Goal: Task Accomplishment & Management: Use online tool/utility

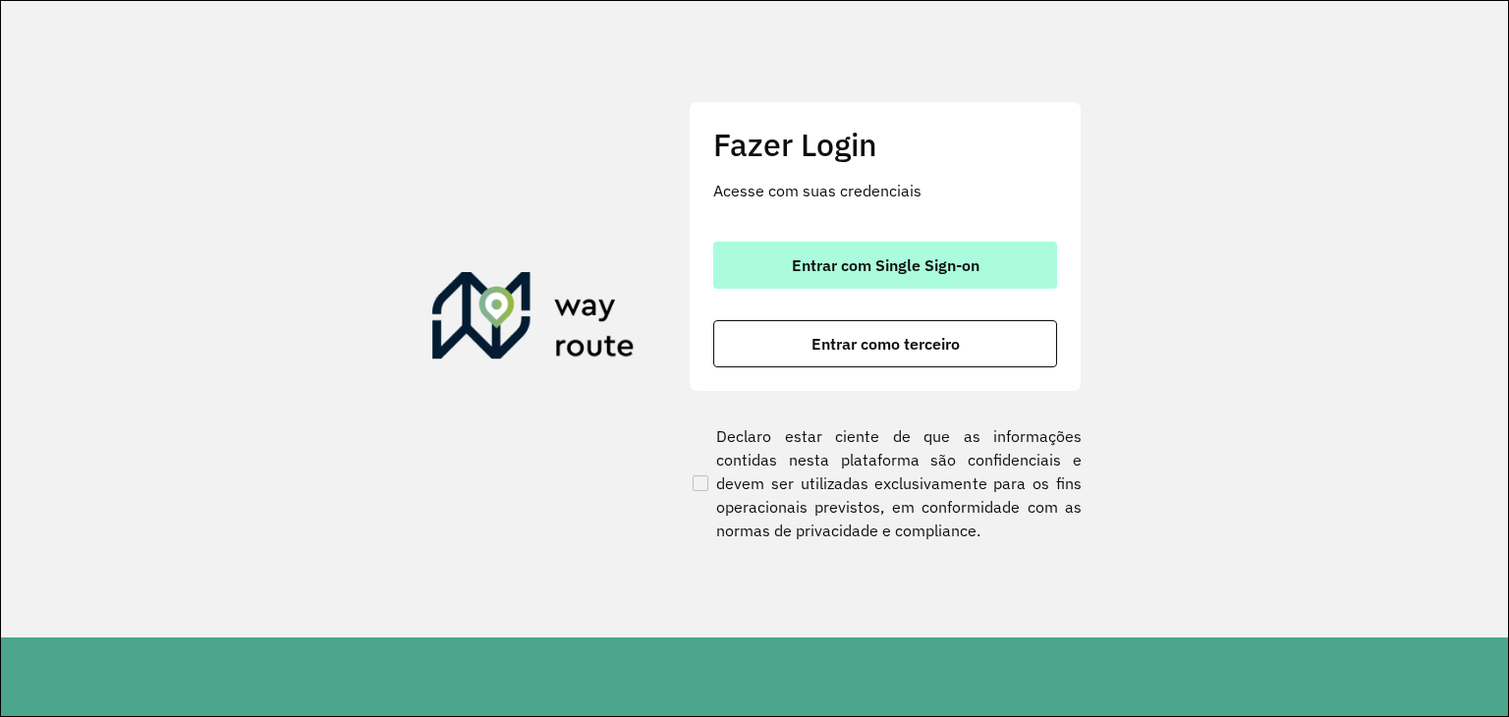
click at [860, 257] on span "Entrar com Single Sign-on" at bounding box center [886, 265] width 188 height 16
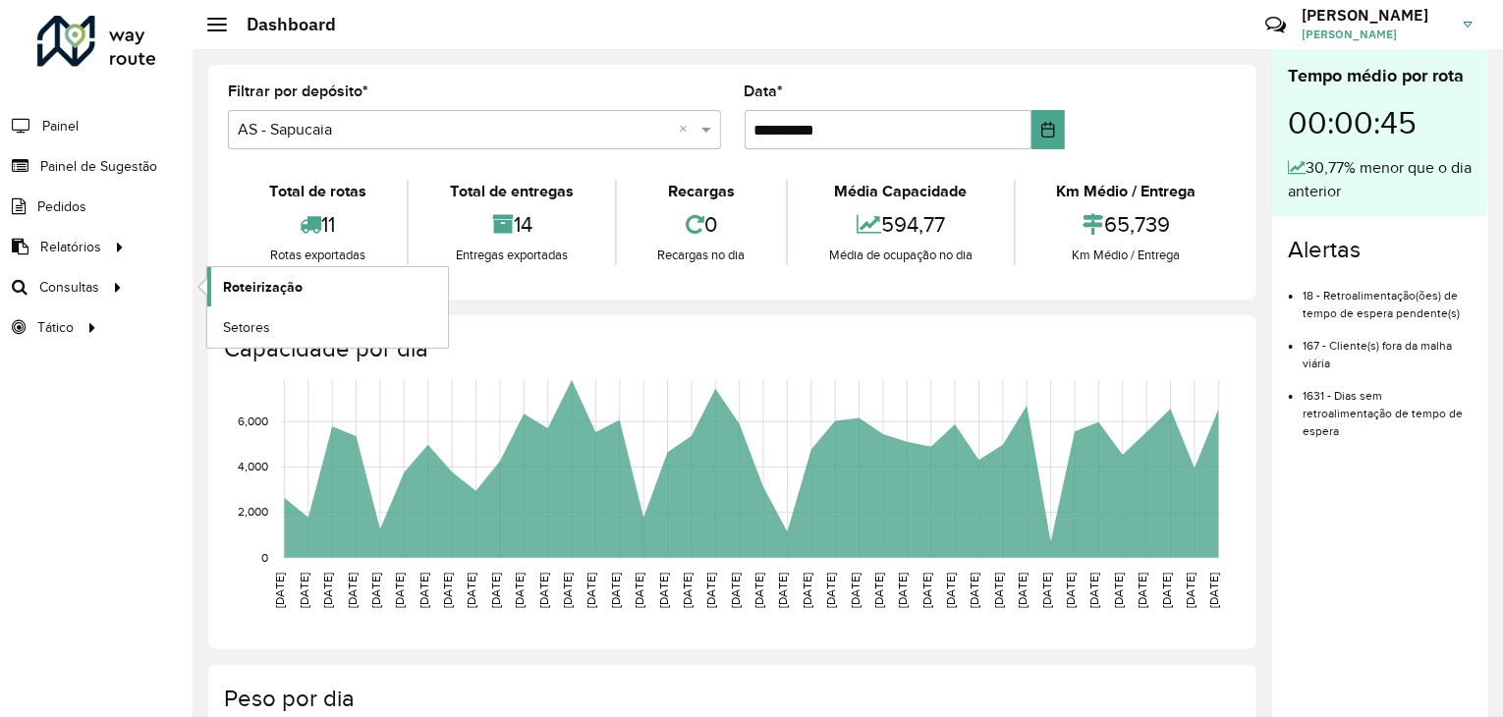
click at [246, 290] on span "Roteirização" at bounding box center [263, 287] width 80 height 21
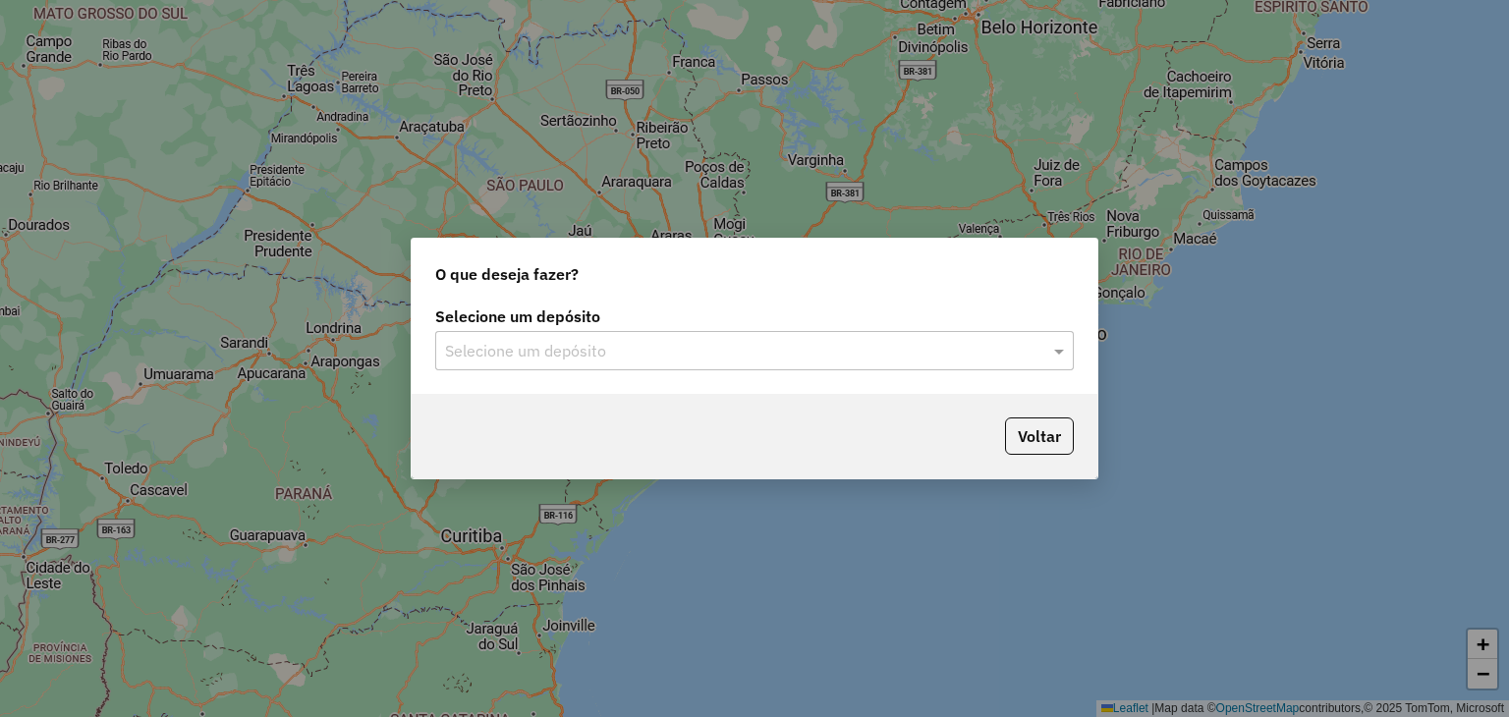
click at [793, 339] on div "Selecione um depósito" at bounding box center [754, 350] width 639 height 39
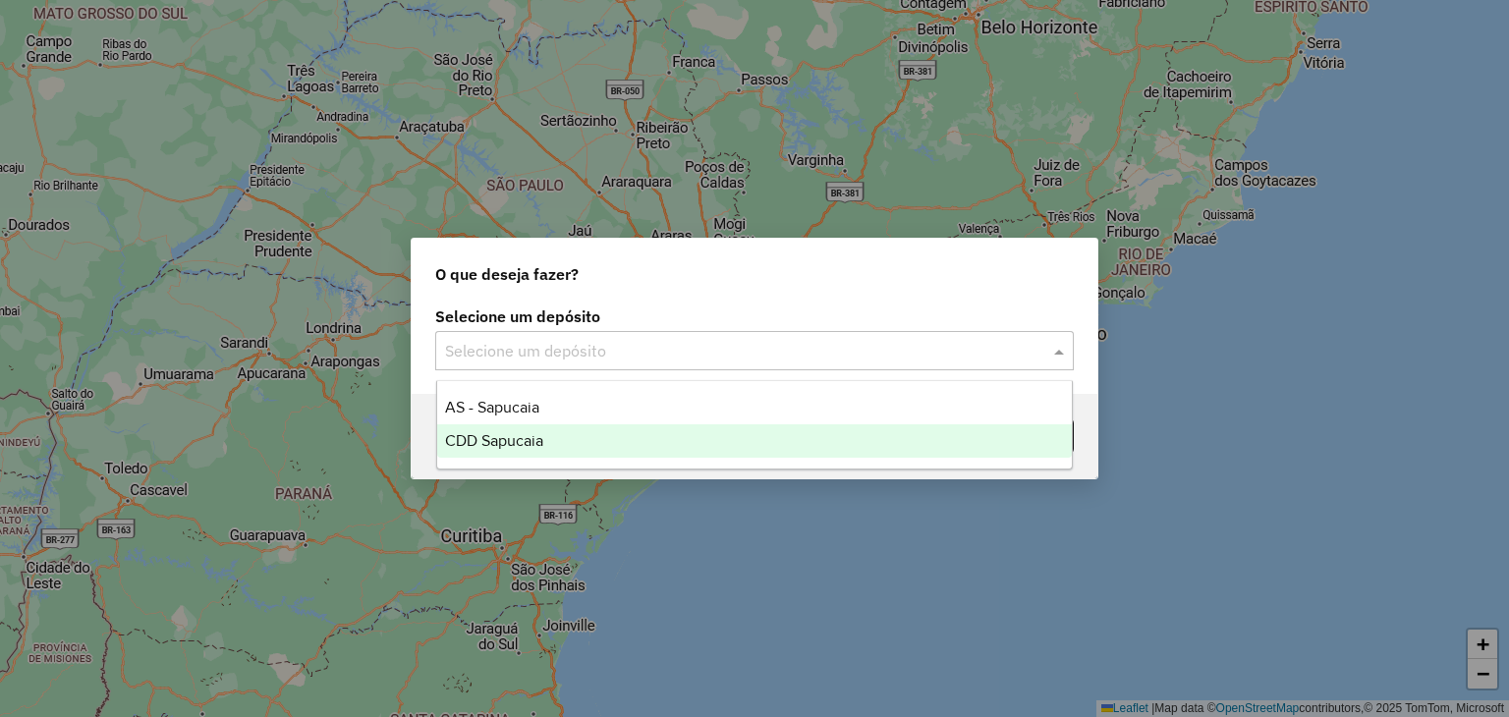
click at [574, 420] on div "AS - Sapucaia" at bounding box center [755, 407] width 636 height 33
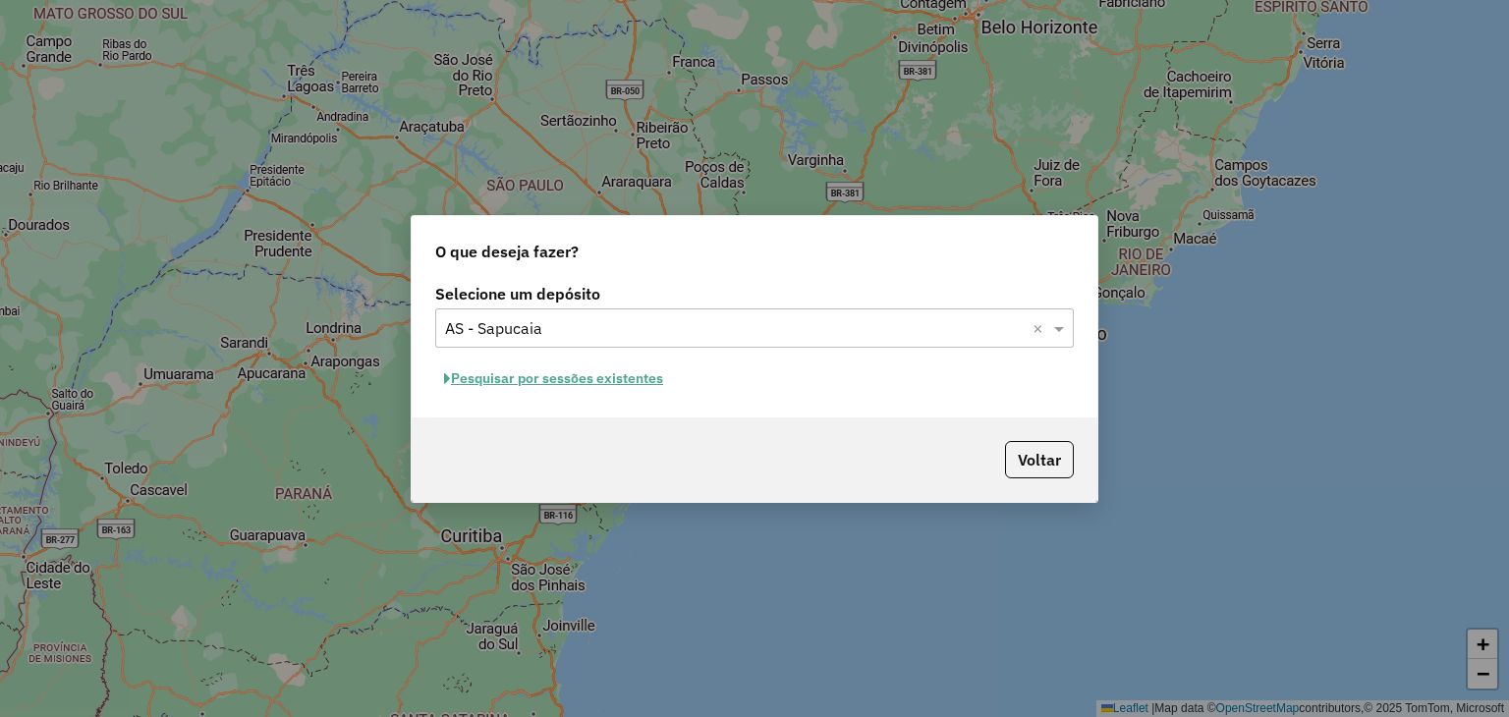
click at [589, 373] on button "Pesquisar por sessões existentes" at bounding box center [553, 378] width 237 height 30
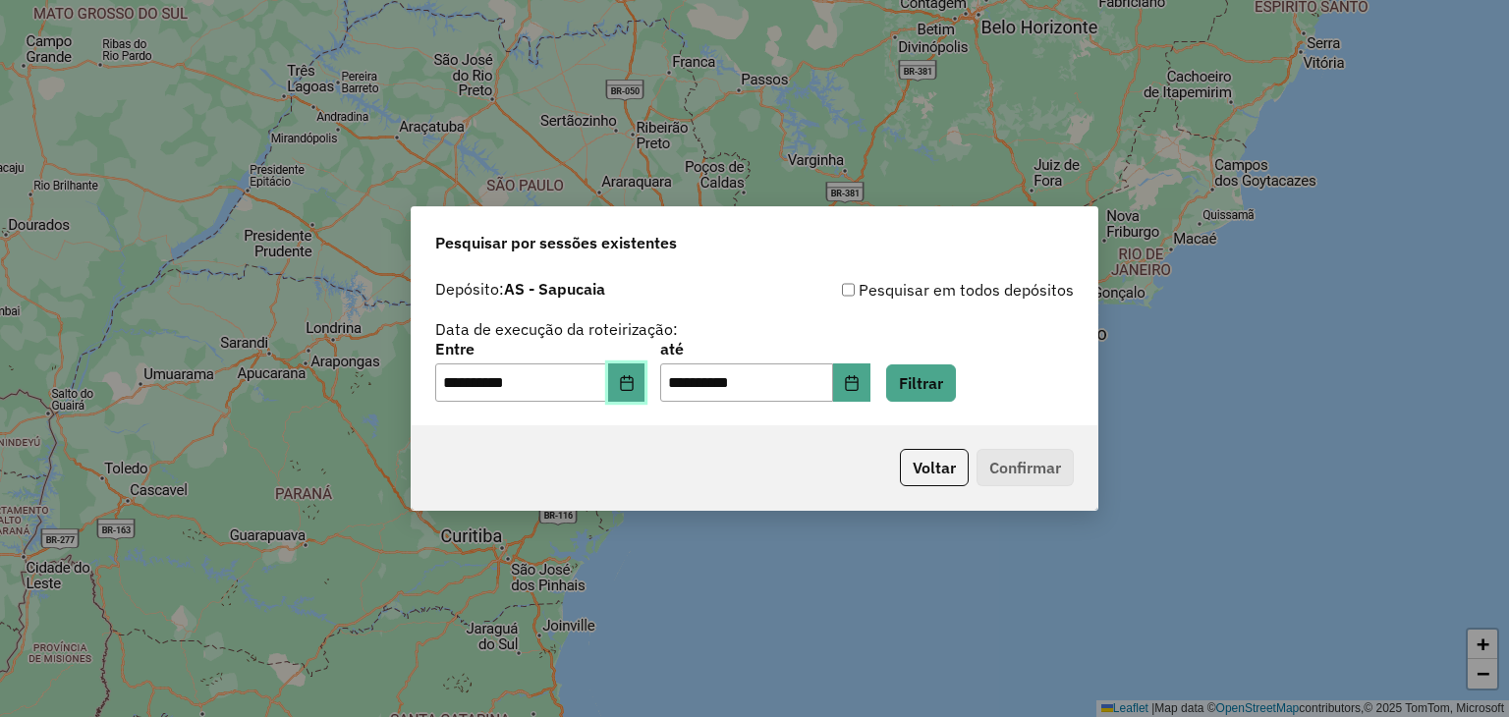
click at [640, 393] on button "Choose Date" at bounding box center [626, 382] width 37 height 39
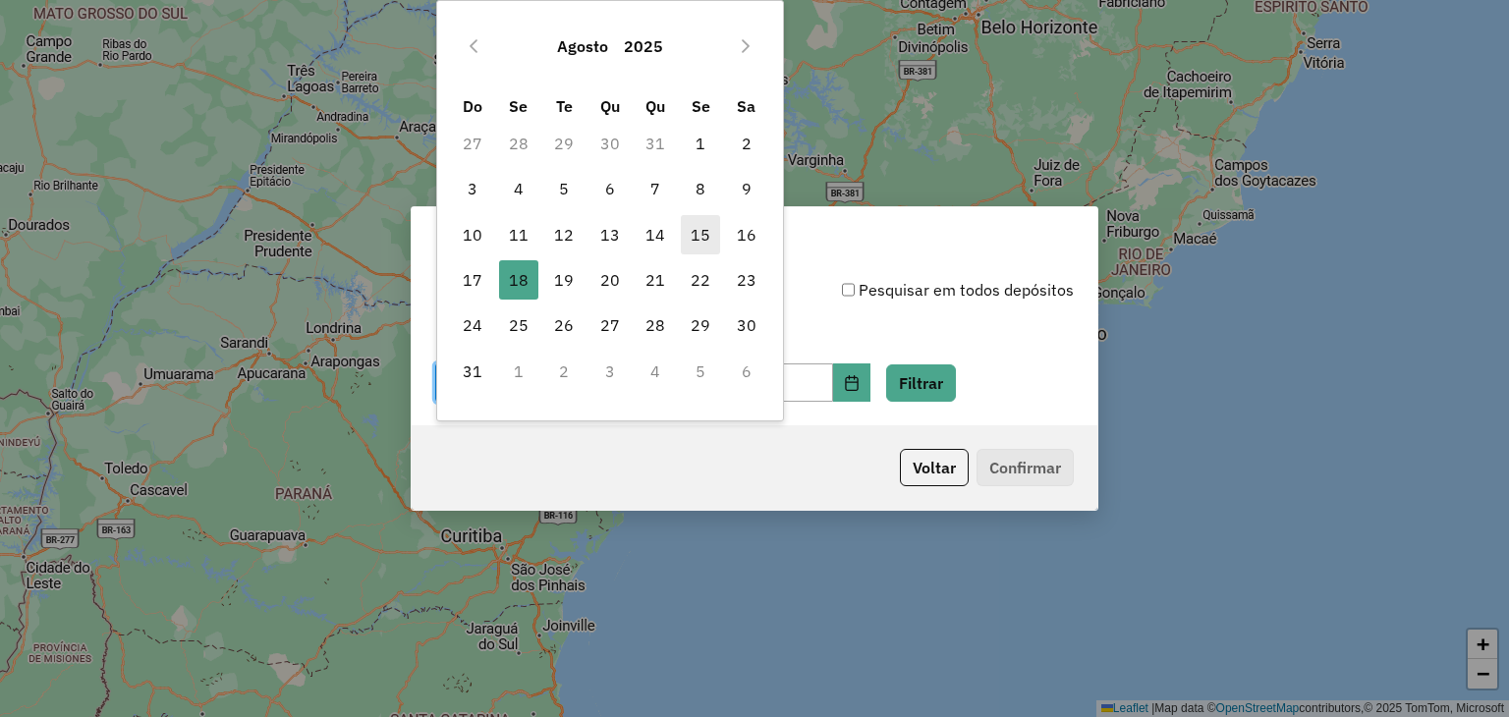
click at [703, 239] on span "15" at bounding box center [700, 234] width 39 height 39
type input "**********"
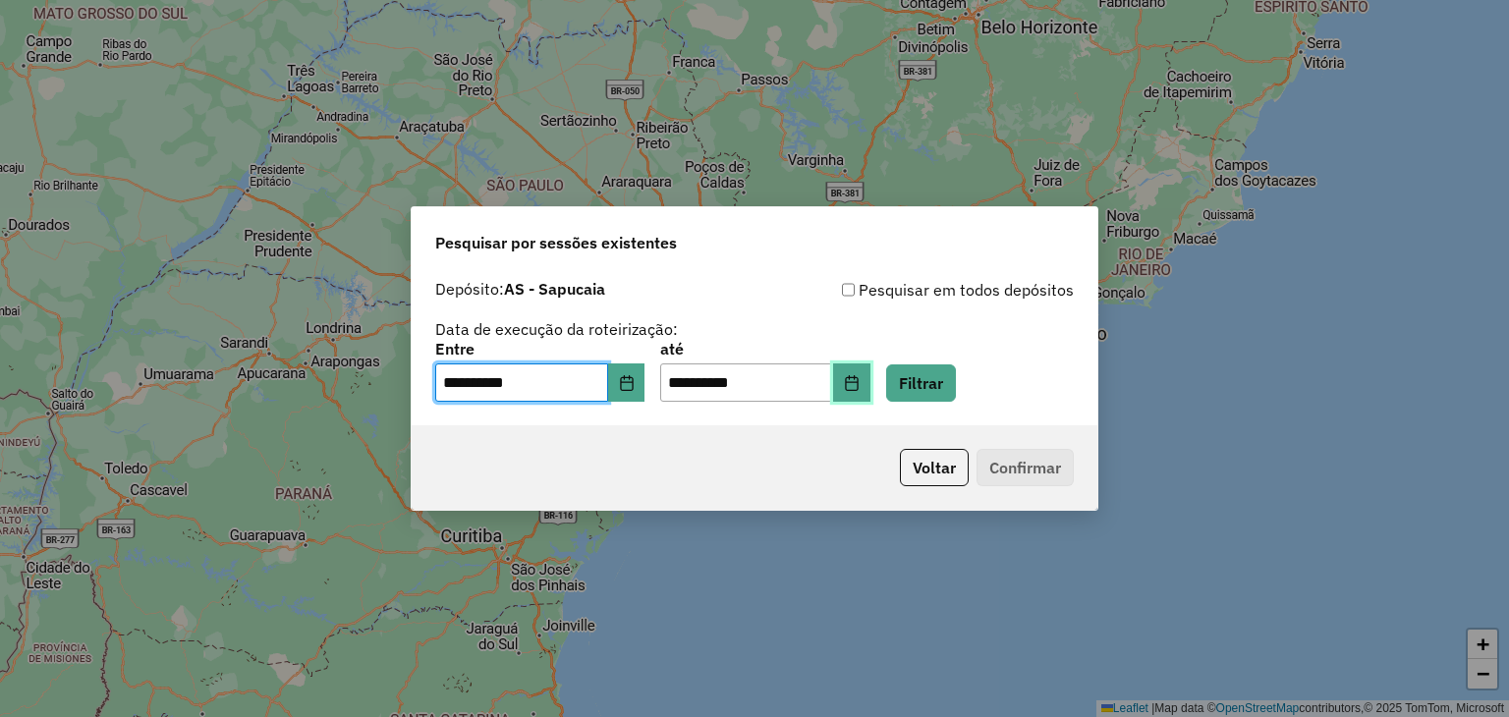
click at [858, 381] on icon "Choose Date" at bounding box center [851, 383] width 13 height 16
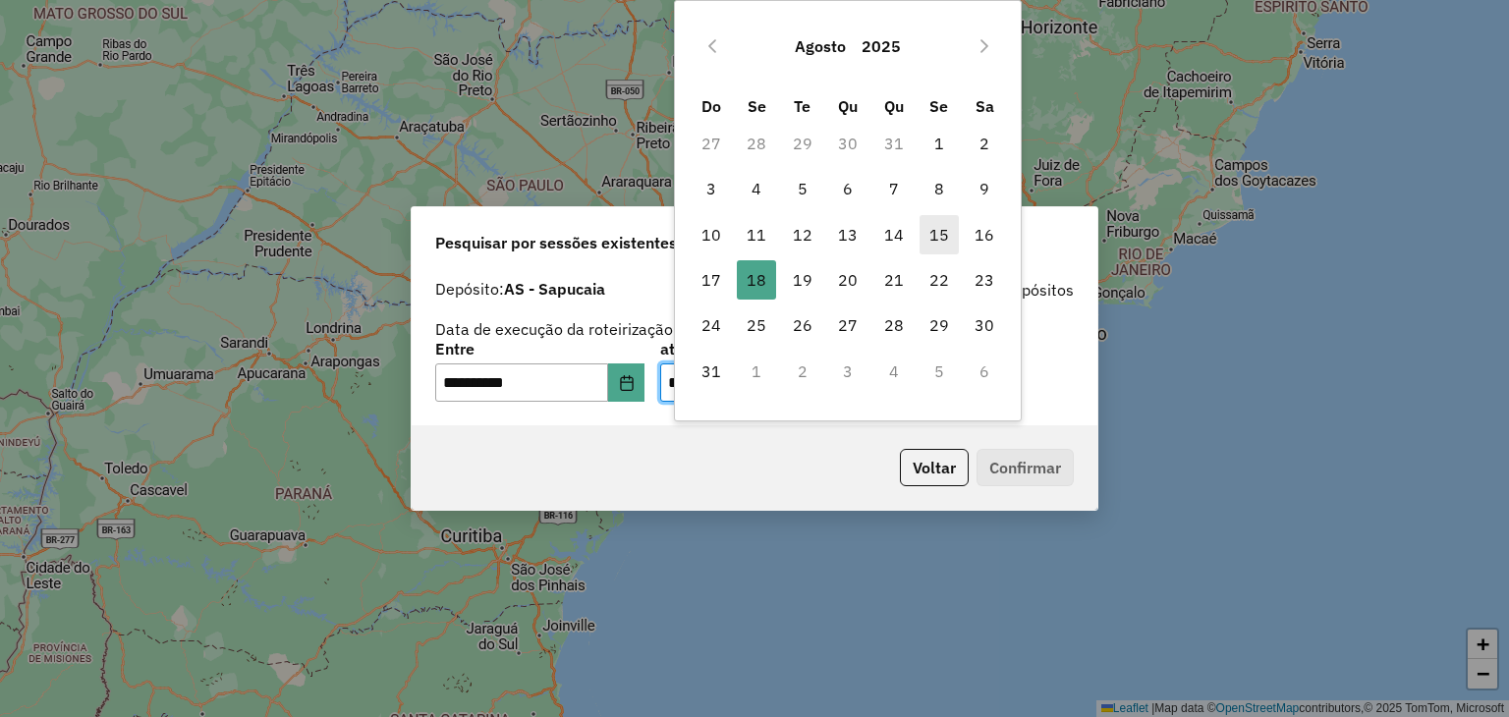
click at [947, 241] on span "15" at bounding box center [939, 234] width 39 height 39
type input "**********"
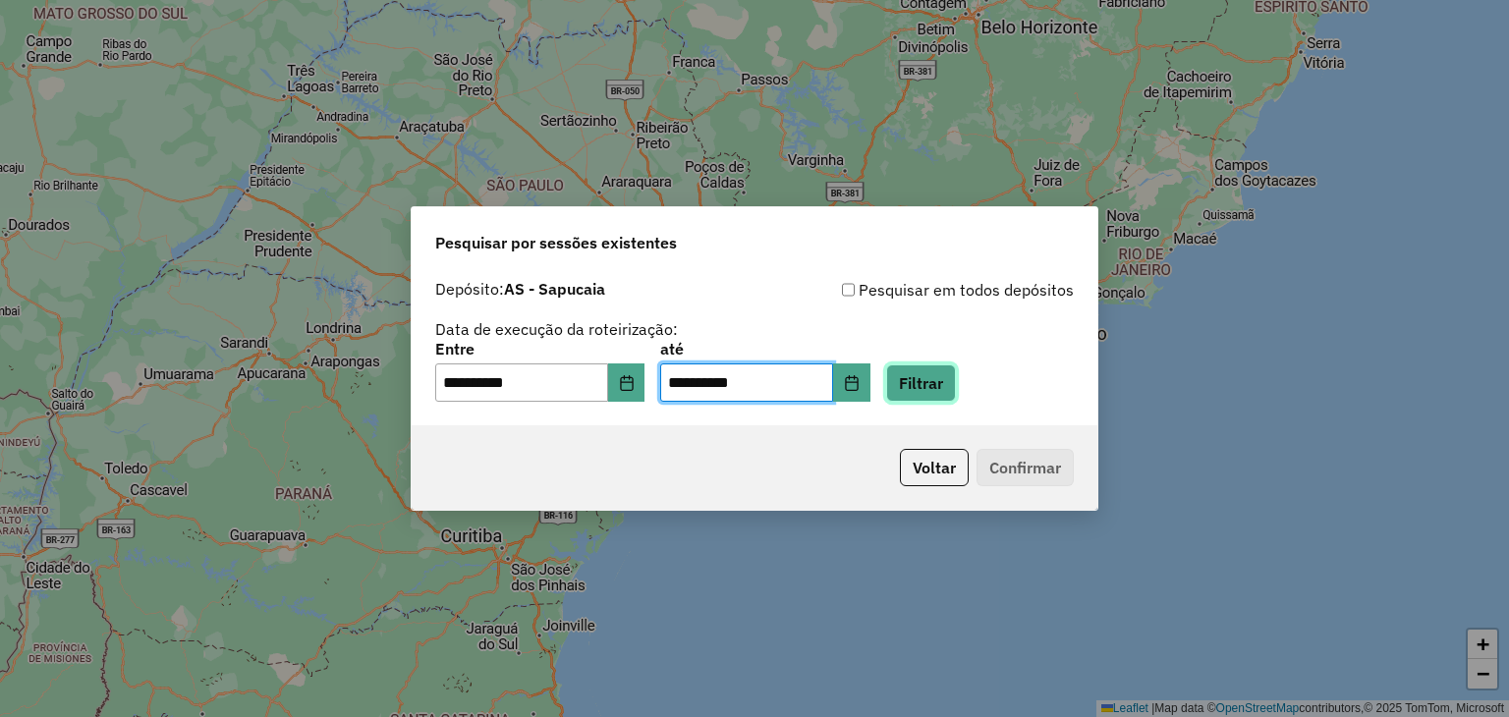
click at [956, 385] on button "Filtrar" at bounding box center [921, 382] width 70 height 37
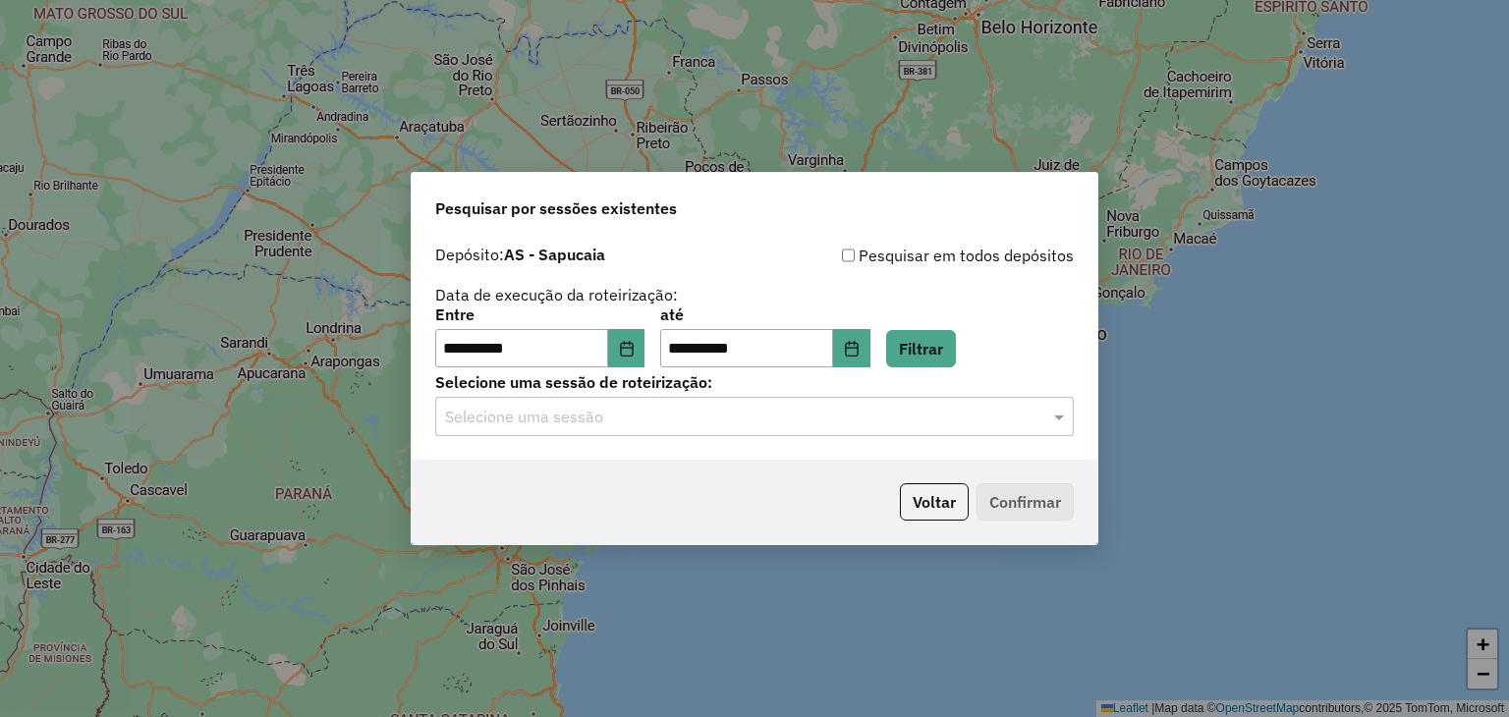
click at [663, 421] on input "text" at bounding box center [735, 418] width 580 height 24
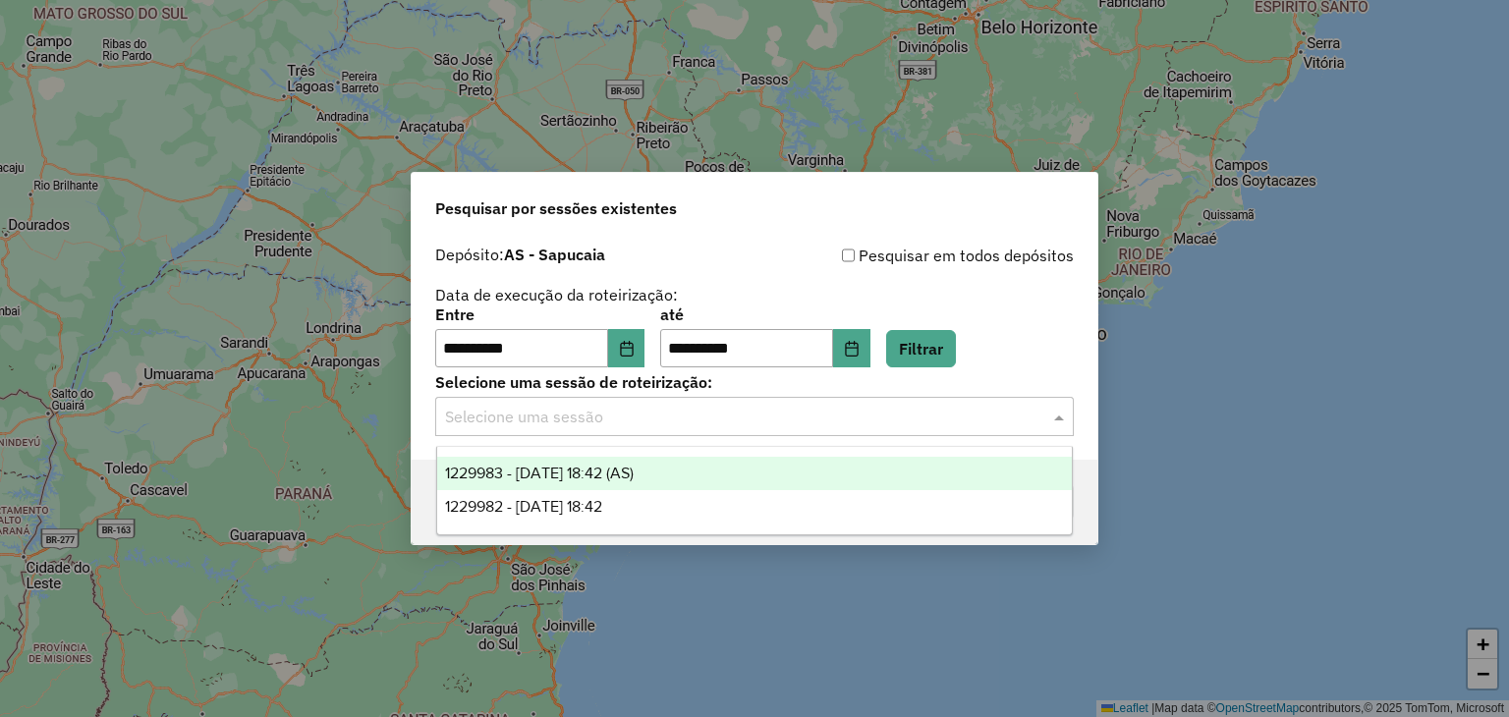
click at [593, 478] on span "1229983 - 15/08/2025 18:42 (AS)" at bounding box center [539, 473] width 189 height 17
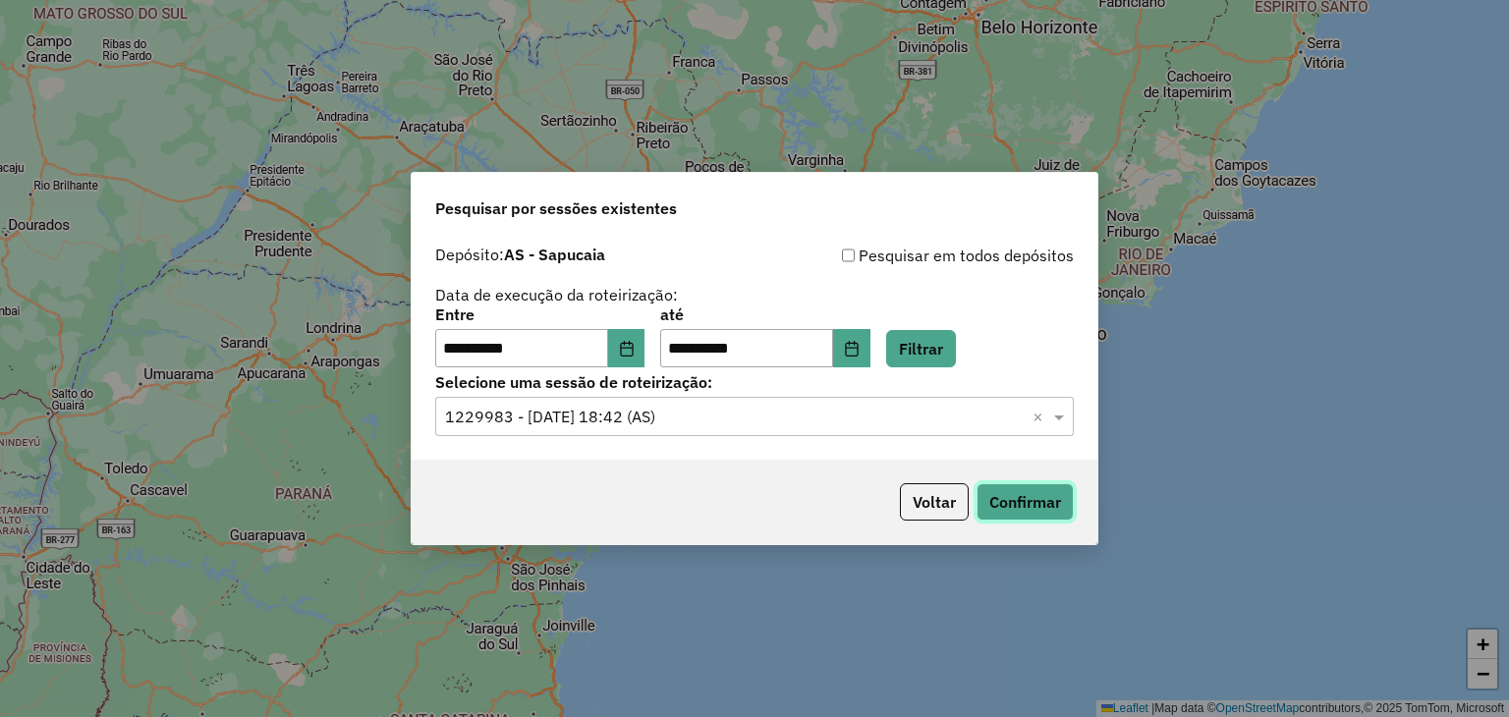
click at [1019, 496] on button "Confirmar" at bounding box center [1025, 501] width 97 height 37
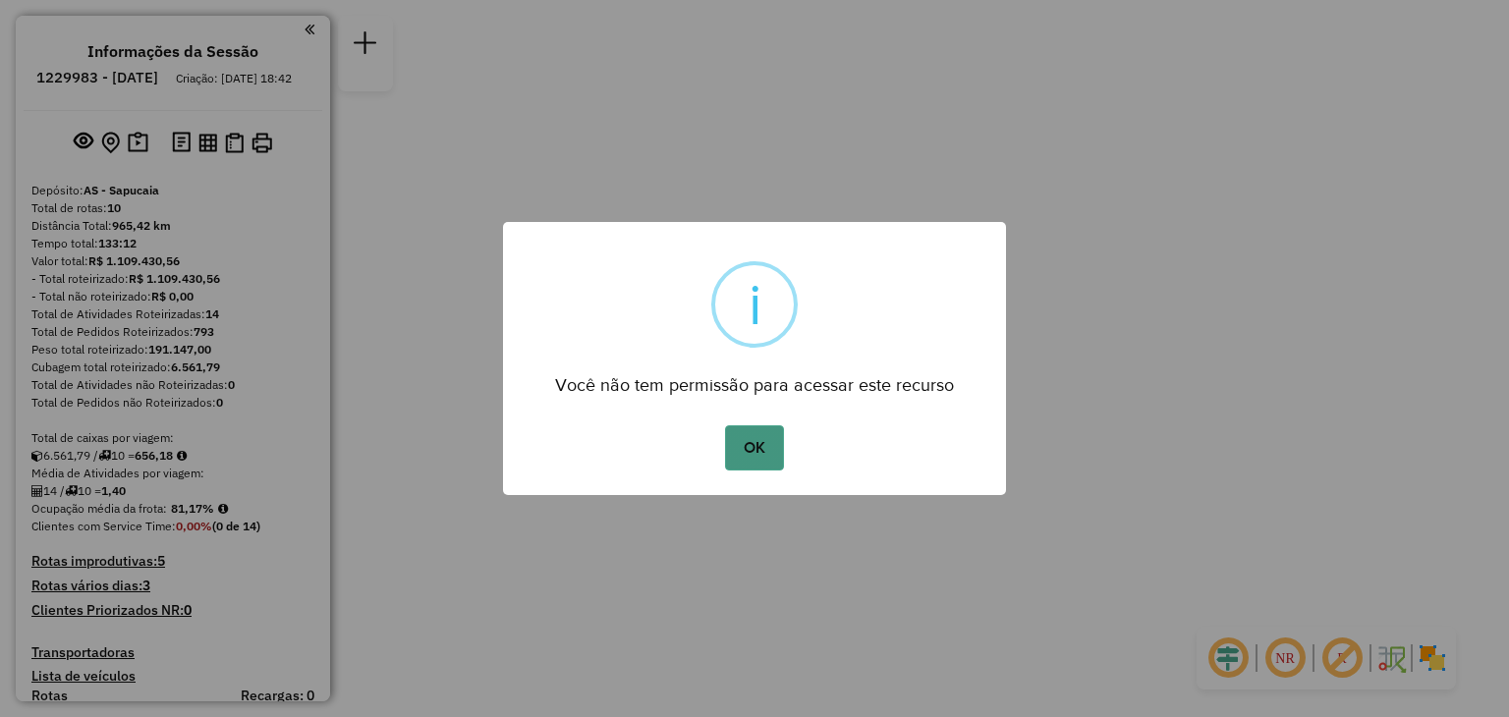
click at [754, 443] on button "OK" at bounding box center [754, 447] width 58 height 45
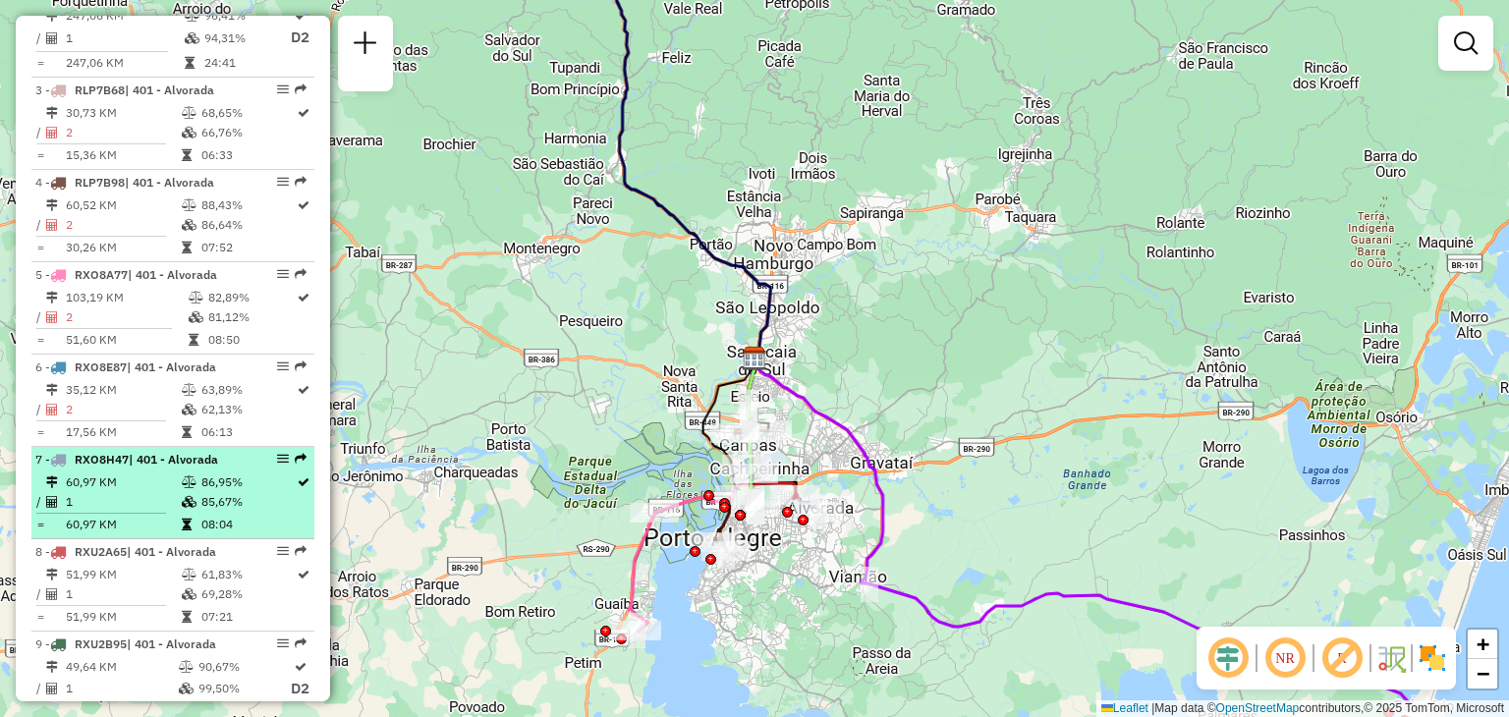
scroll to position [1052, 0]
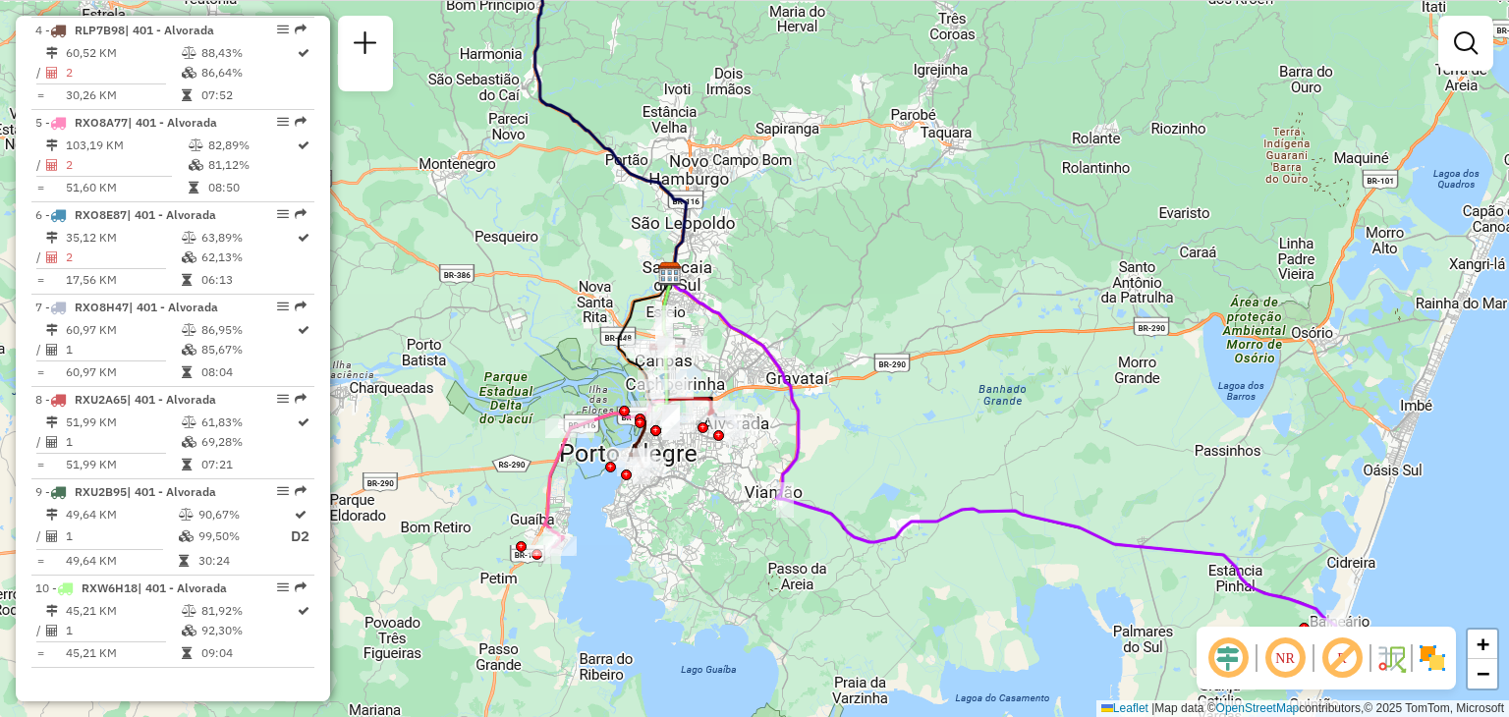
drag, startPoint x: 1045, startPoint y: 375, endPoint x: 866, endPoint y: 206, distance: 246.7
click at [866, 206] on div "Janela de atendimento Grade de atendimento Capacidade Transportadoras Veículos …" at bounding box center [754, 358] width 1509 height 717
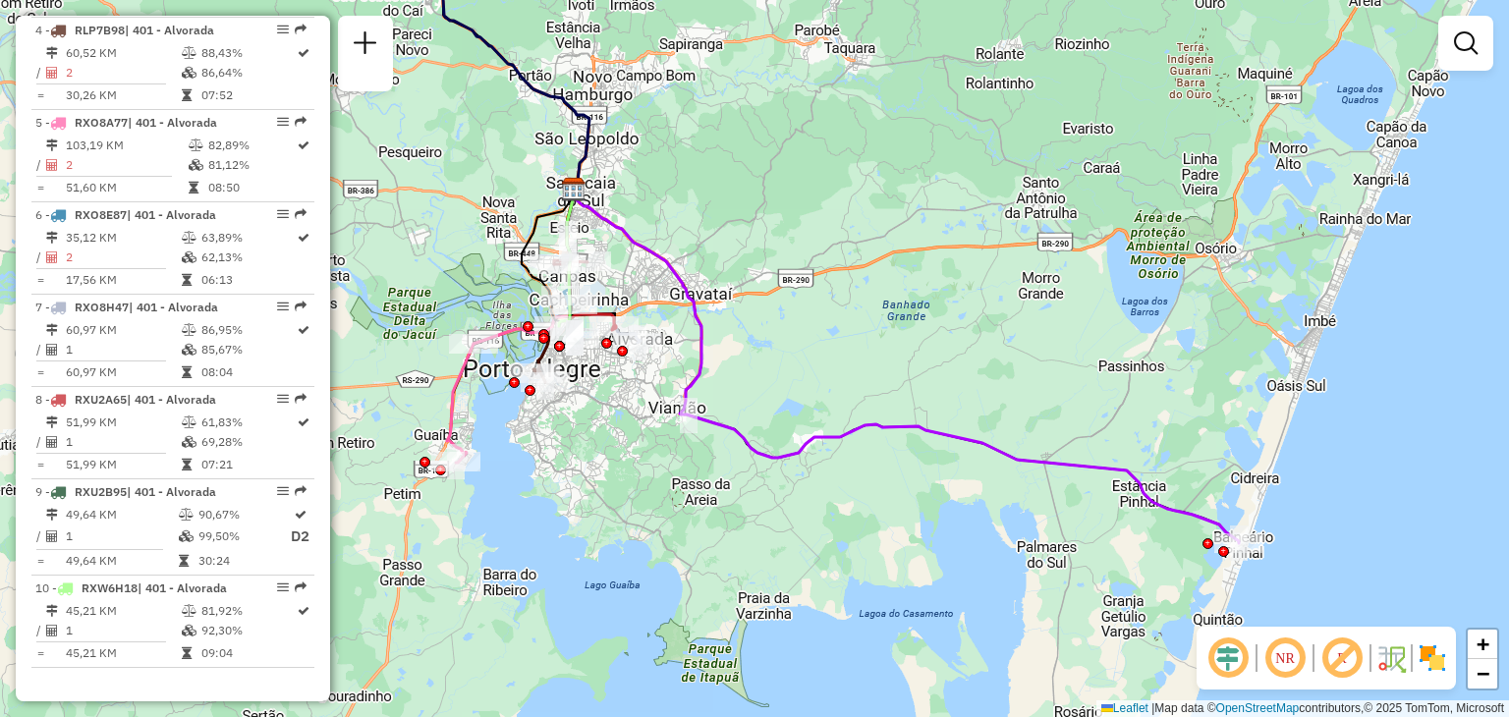
click at [1200, 512] on icon at bounding box center [905, 367] width 668 height 354
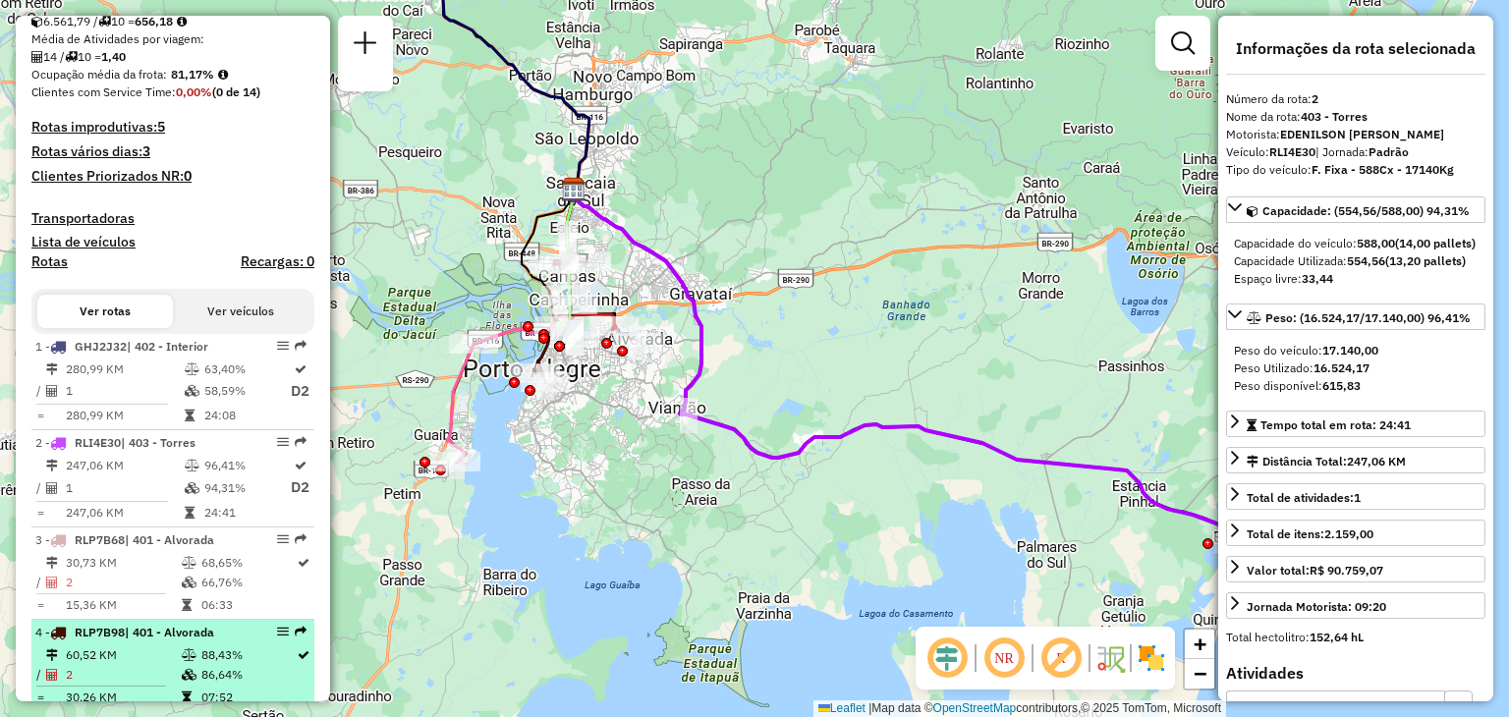
scroll to position [0, 0]
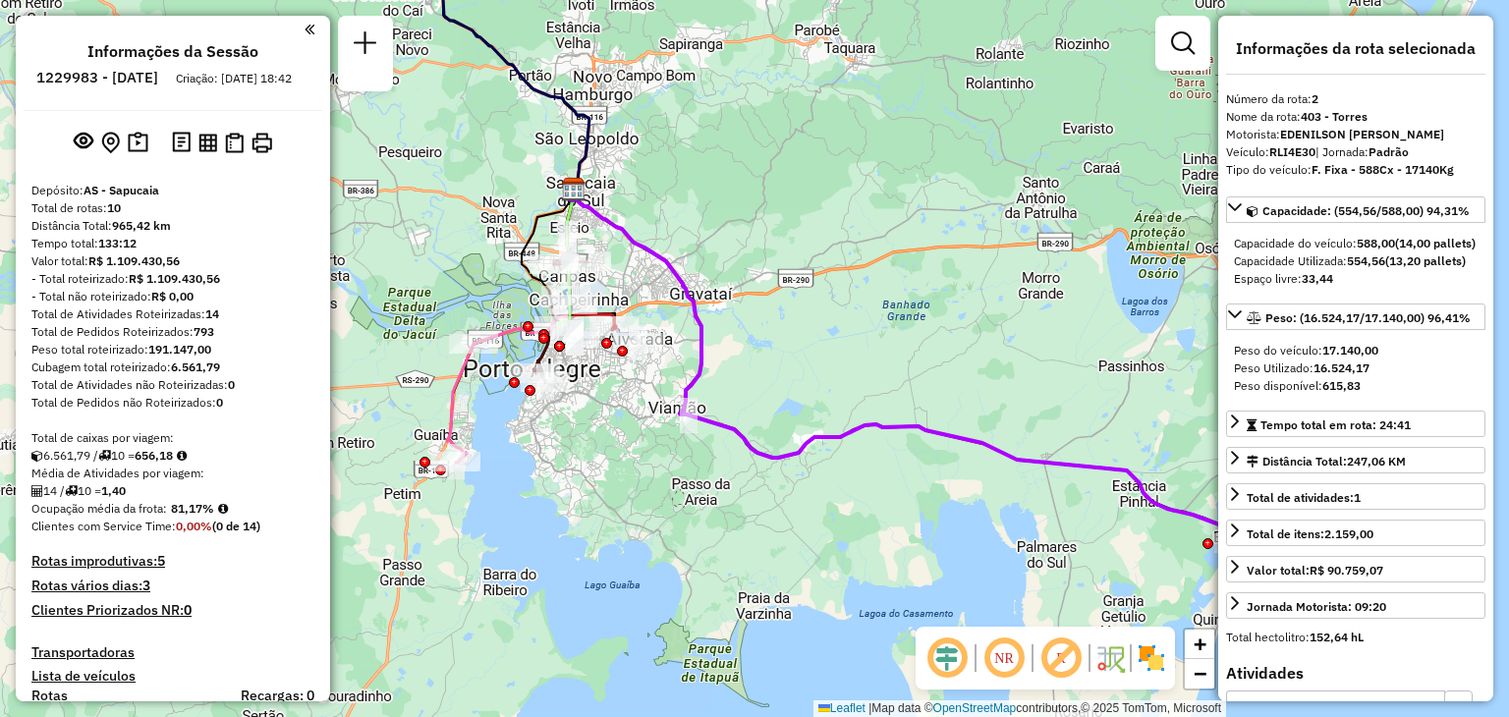
click at [1002, 662] on em at bounding box center [1003, 658] width 47 height 47
click at [1012, 668] on em at bounding box center [1003, 658] width 47 height 47
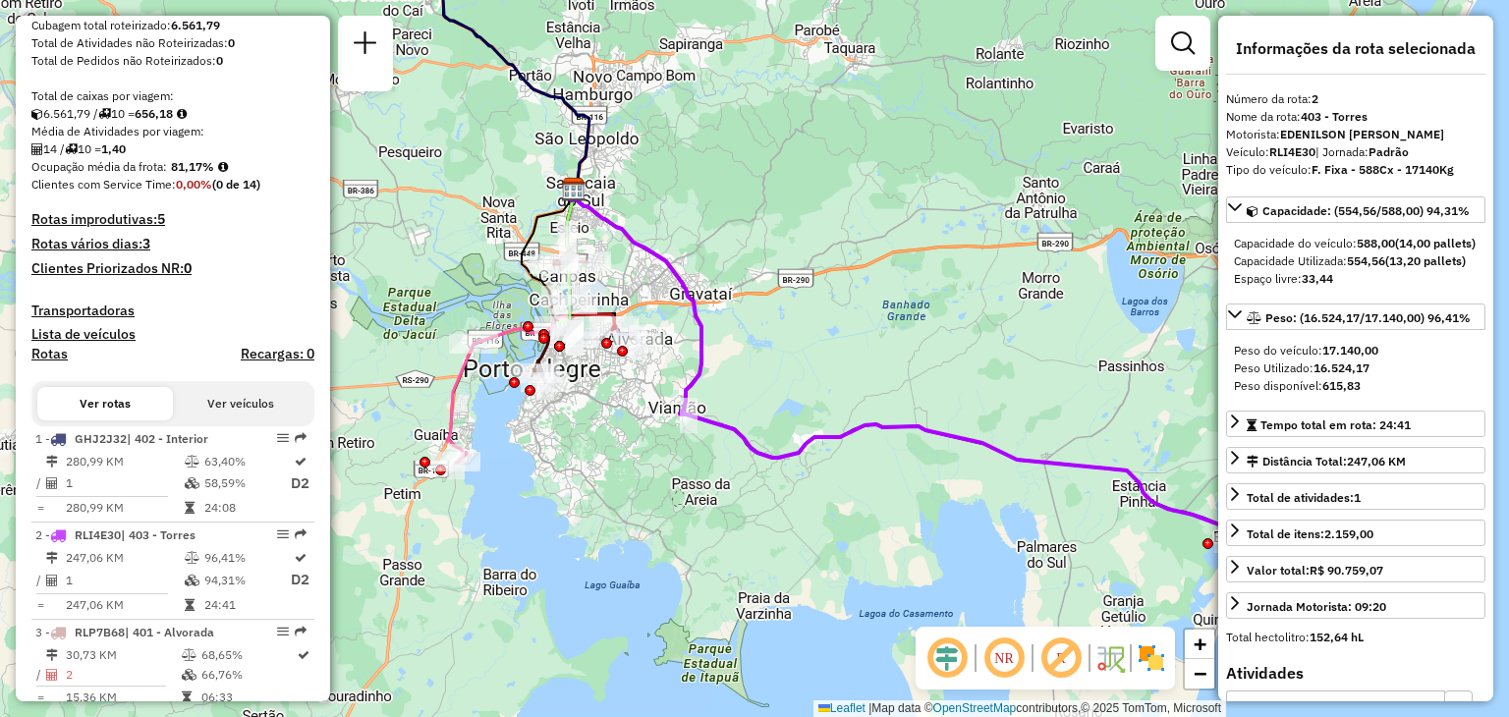
scroll to position [589, 0]
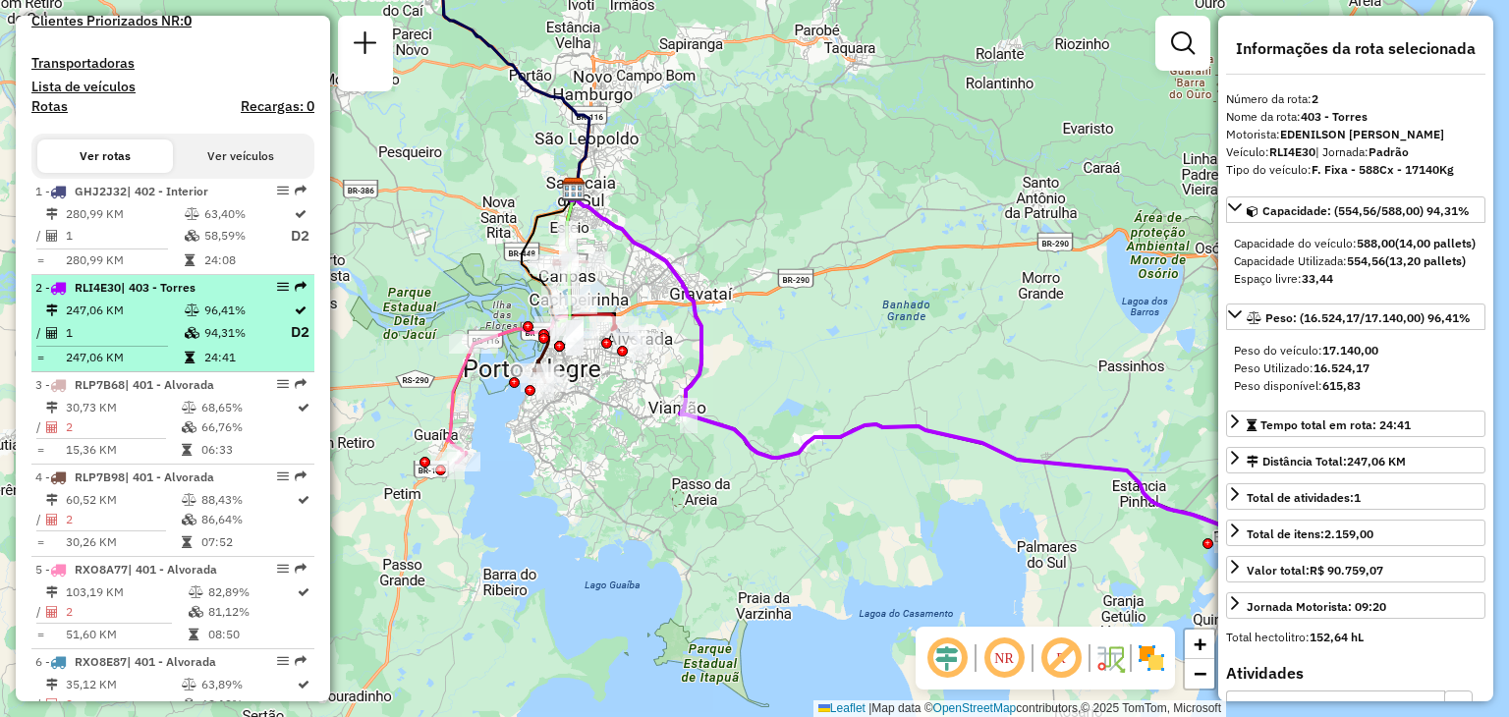
click at [185, 316] on icon at bounding box center [192, 311] width 15 height 12
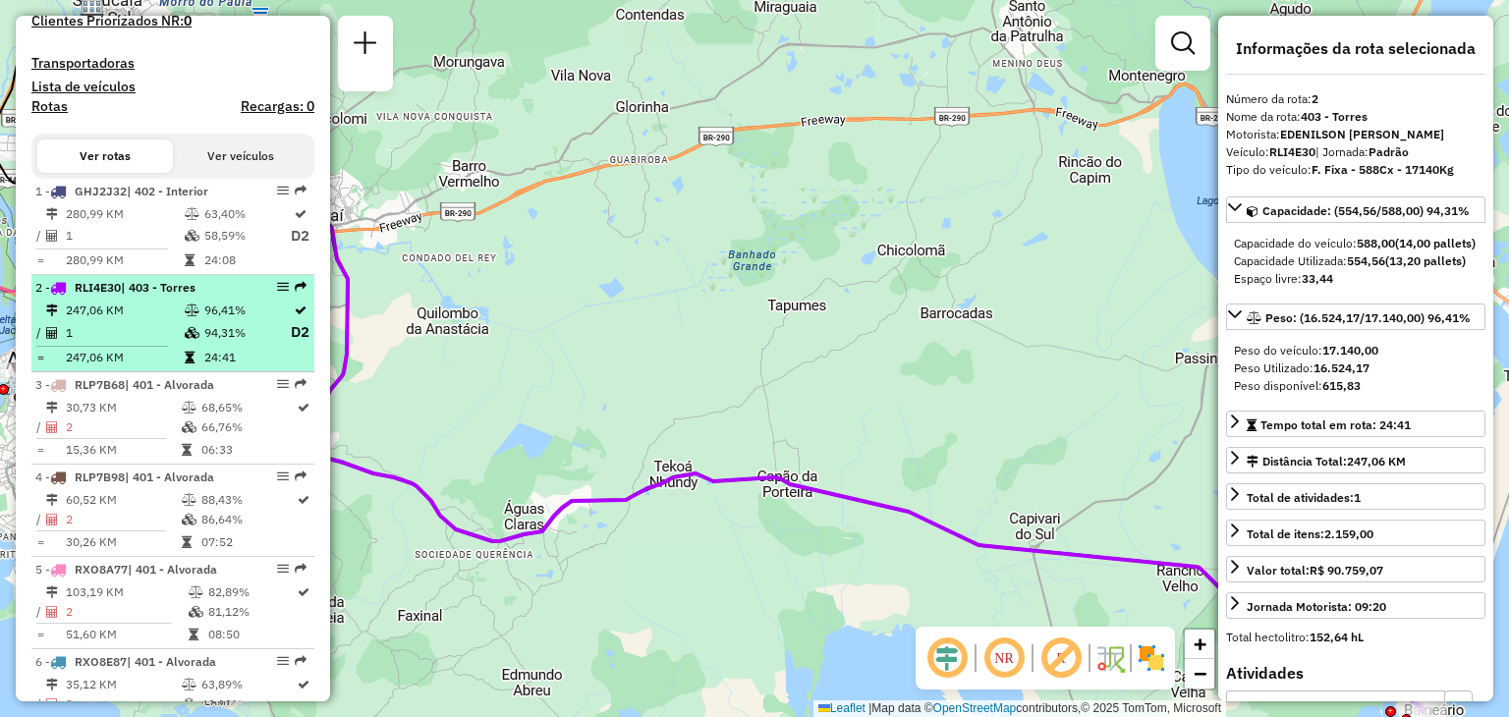
click at [113, 367] on td "247,06 KM" at bounding box center [124, 358] width 119 height 20
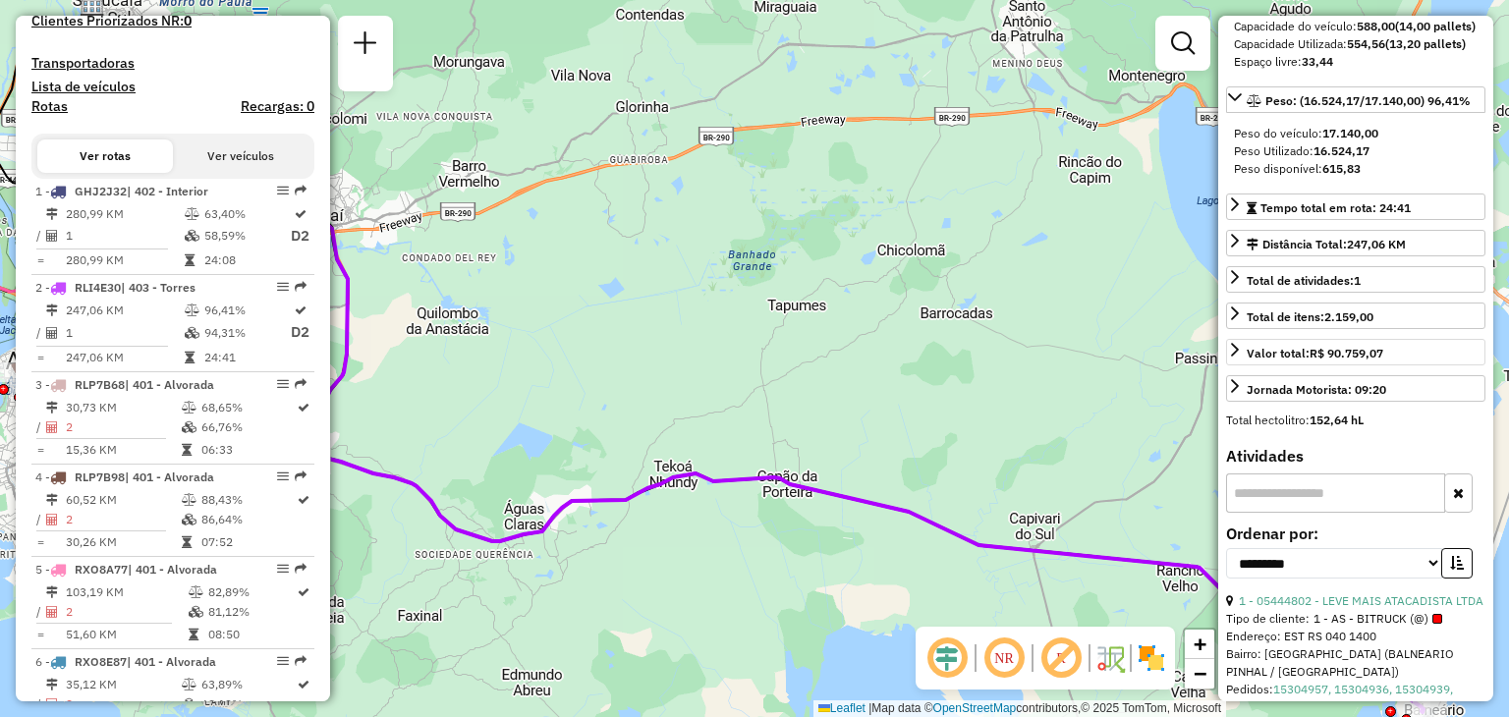
scroll to position [295, 0]
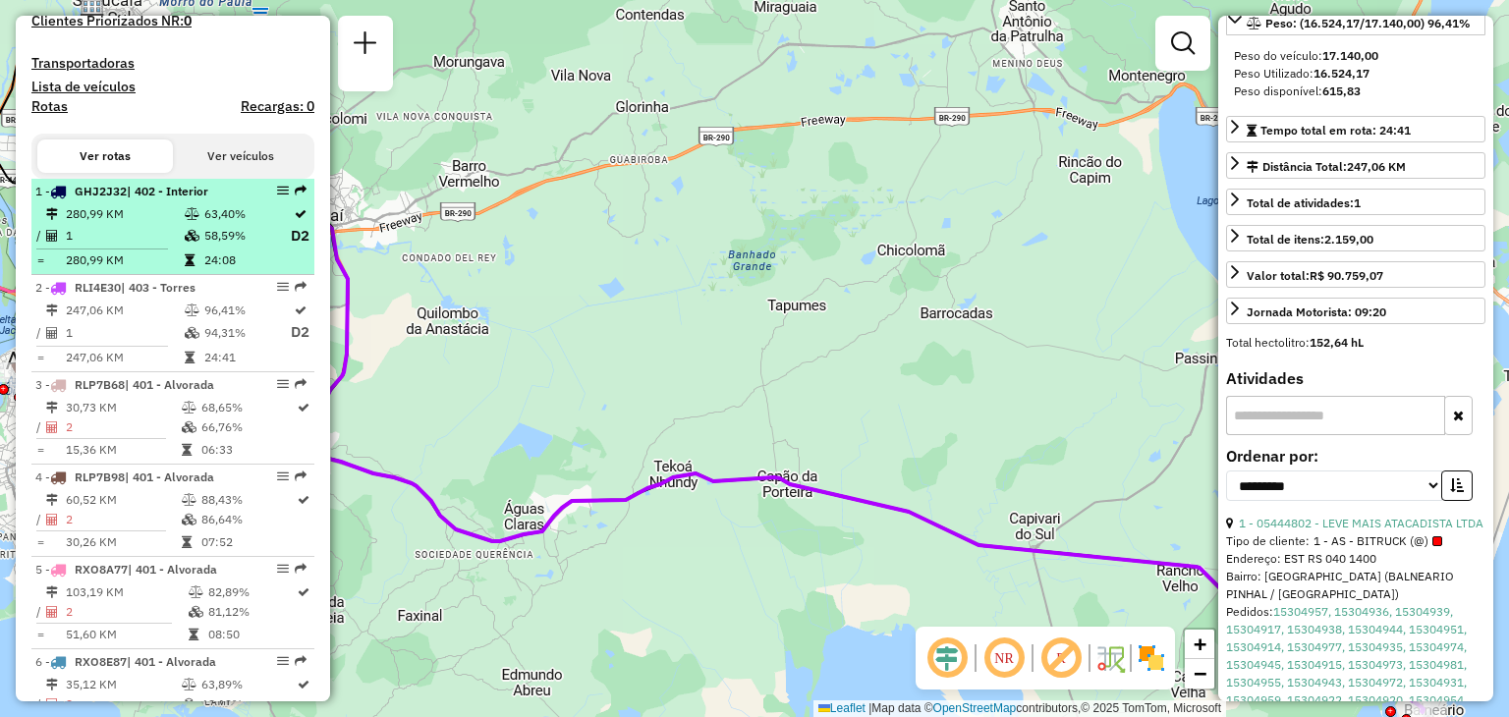
click at [187, 242] on icon at bounding box center [192, 236] width 15 height 12
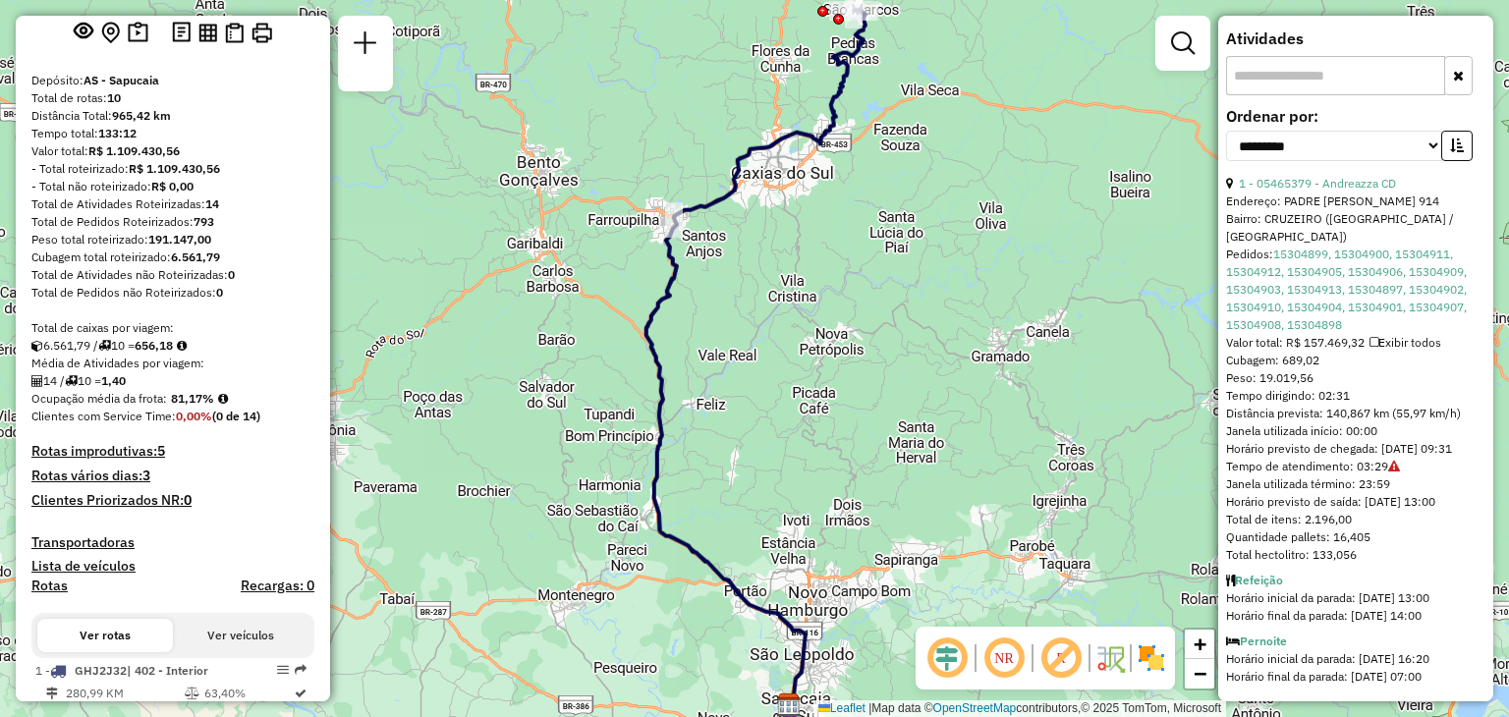
scroll to position [98, 0]
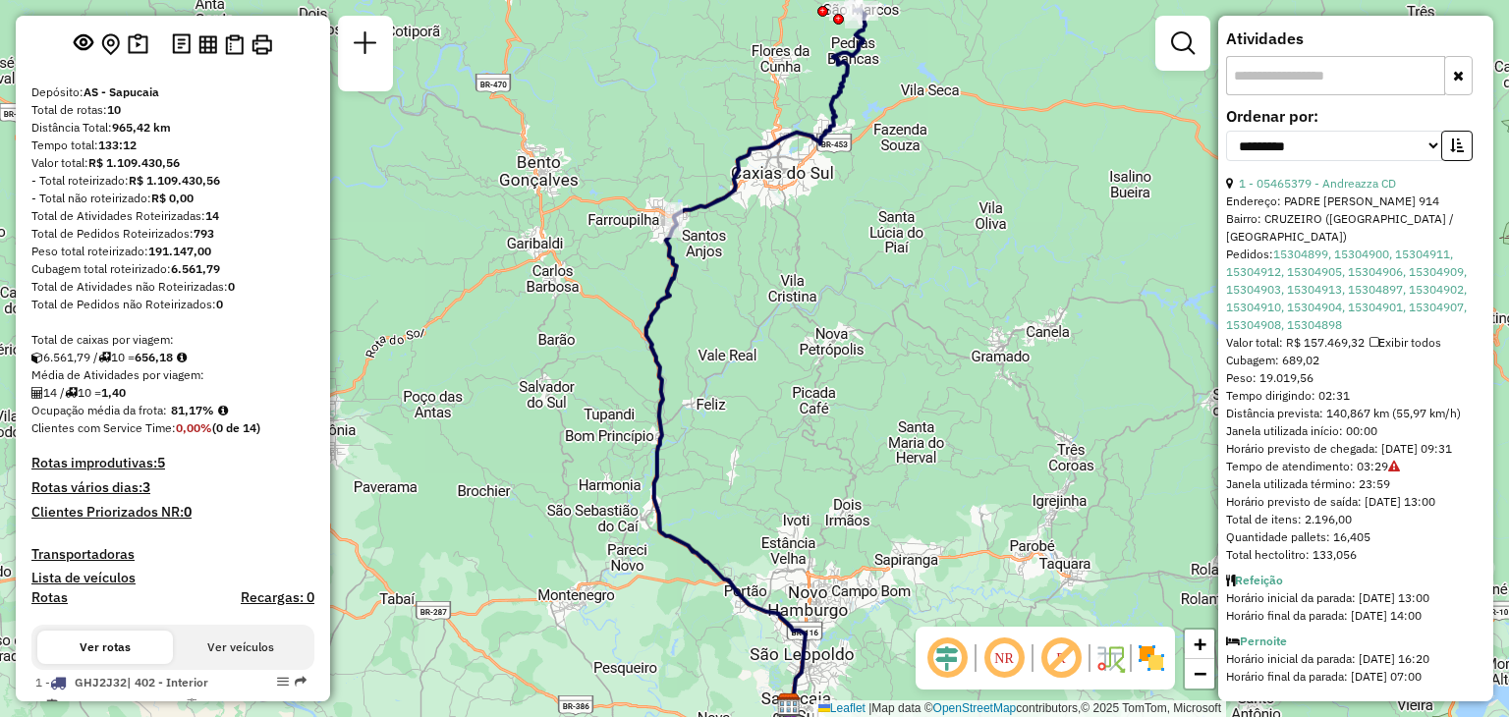
click at [59, 606] on h4 "Rotas" at bounding box center [49, 597] width 36 height 17
click at [181, 56] on img at bounding box center [181, 44] width 19 height 23
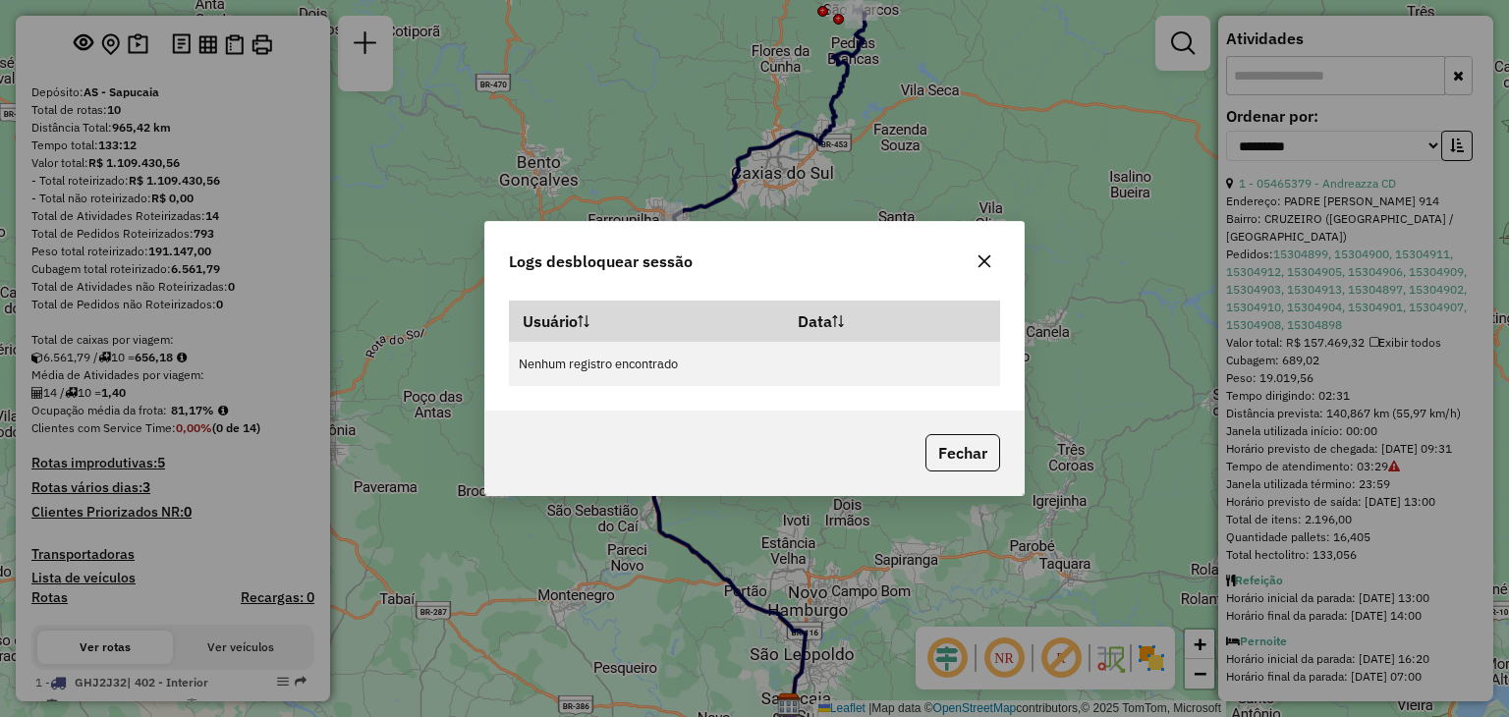
click at [982, 264] on icon "button" at bounding box center [985, 261] width 16 height 16
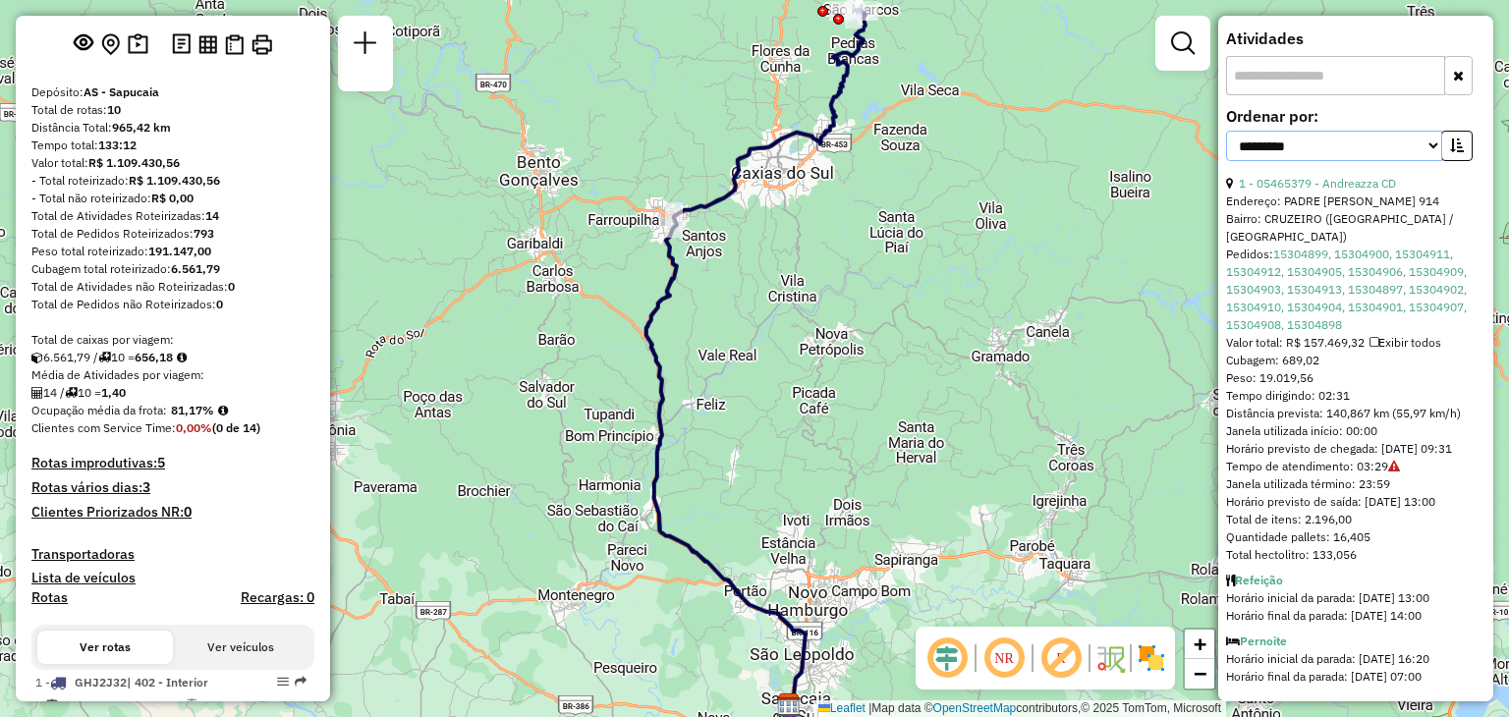
click at [1409, 154] on select "**********" at bounding box center [1334, 146] width 216 height 30
select select "**********"
click at [1226, 131] on select "**********" at bounding box center [1334, 146] width 216 height 30
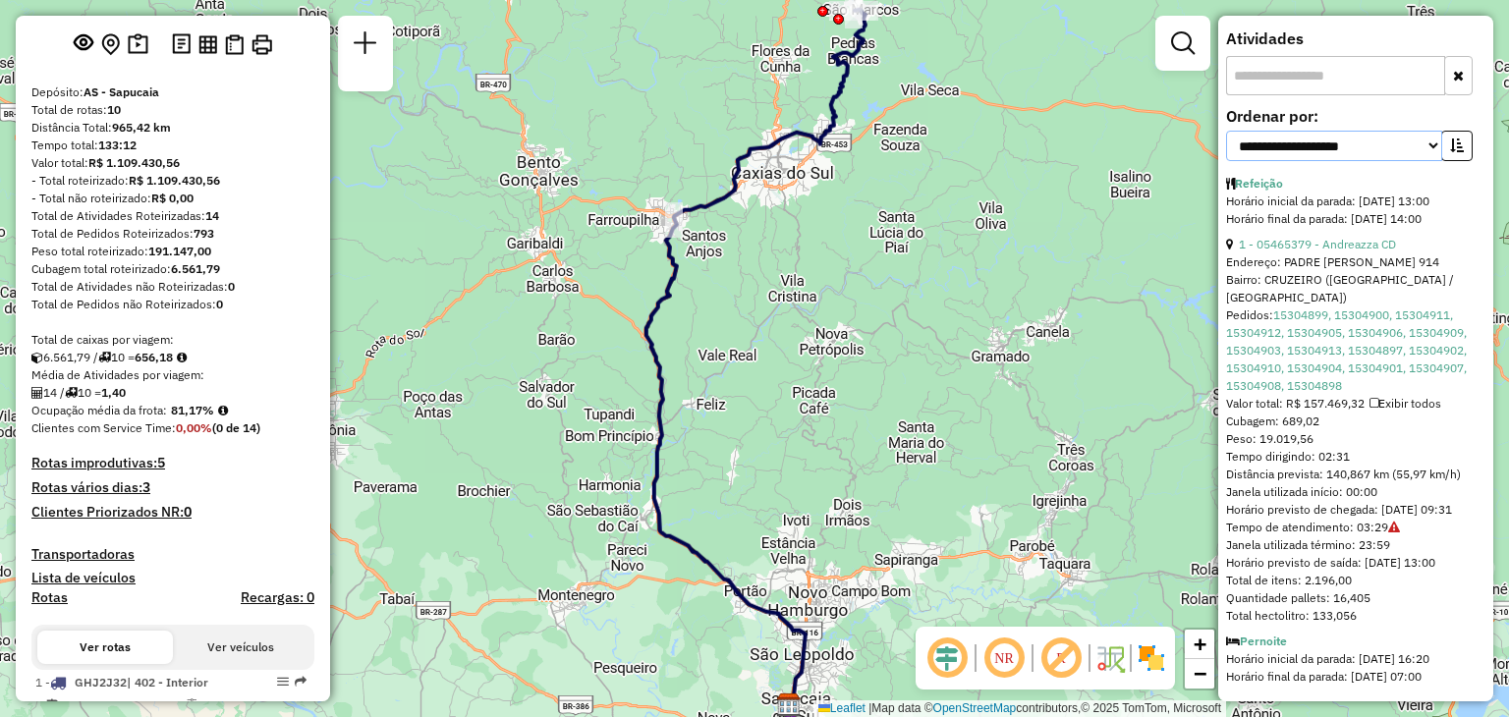
scroll to position [686, 0]
drag, startPoint x: 1065, startPoint y: 464, endPoint x: 680, endPoint y: 222, distance: 454.7
click at [698, 240] on div "Janela de atendimento Grade de atendimento Capacidade Transportadoras Veículos …" at bounding box center [754, 358] width 1509 height 717
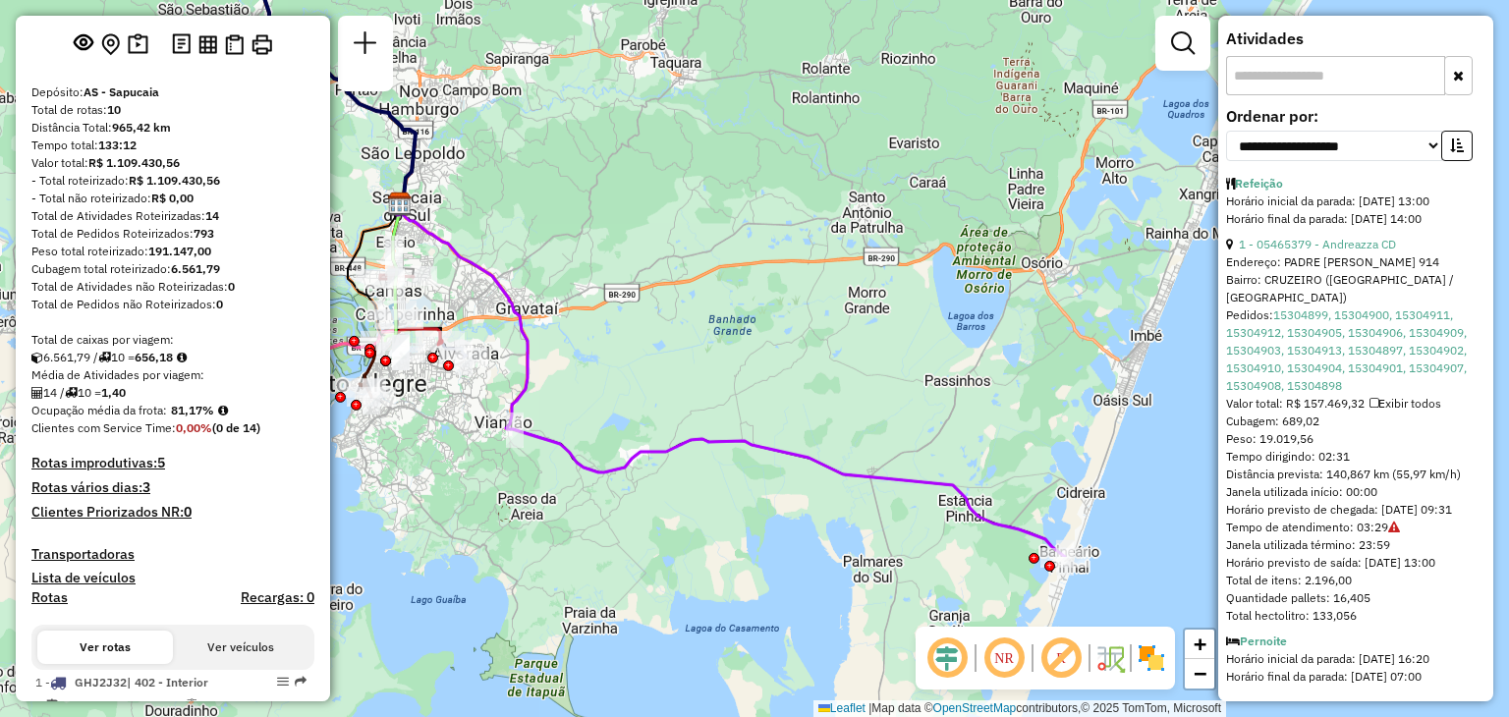
drag, startPoint x: 814, startPoint y: 402, endPoint x: 848, endPoint y: 172, distance: 232.3
click at [845, 178] on div "Janela de atendimento Grade de atendimento Capacidade Transportadoras Veículos …" at bounding box center [754, 358] width 1509 height 717
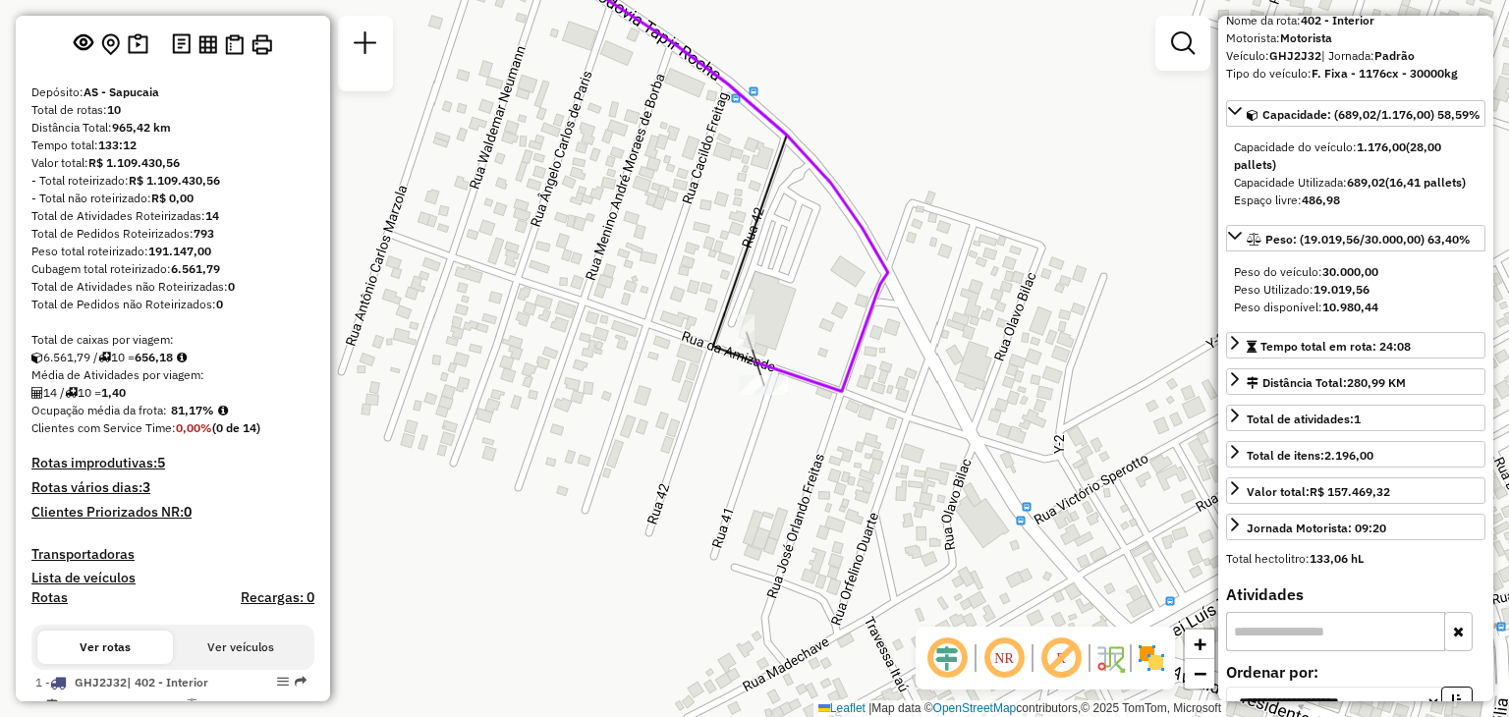
scroll to position [0, 0]
